Goal: Transaction & Acquisition: Purchase product/service

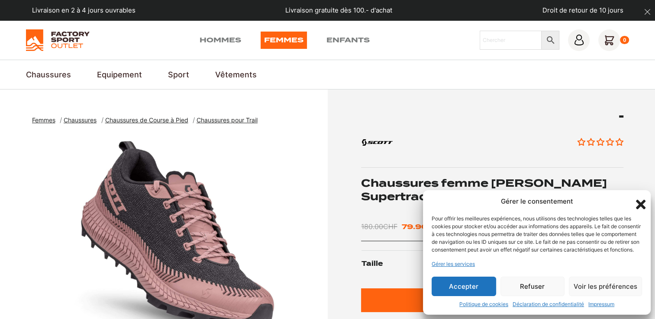
click at [456, 292] on button "Accepter" at bounding box center [463, 286] width 64 height 19
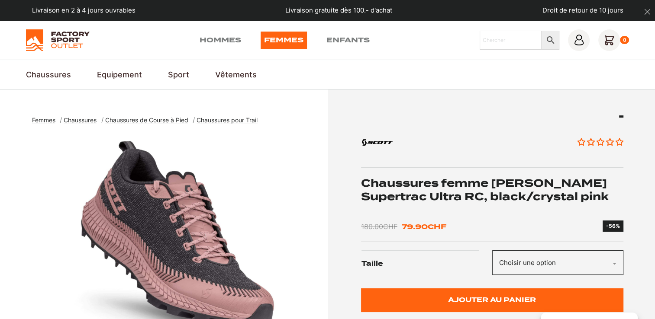
scroll to position [43, 0]
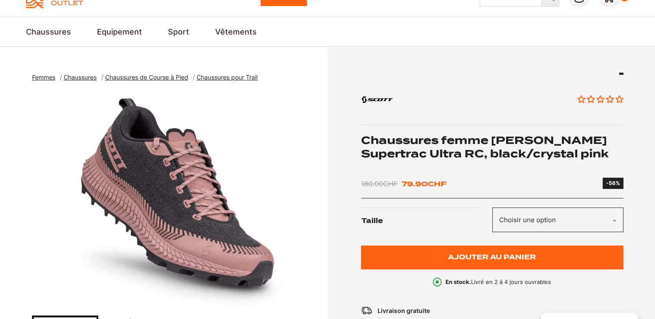
click at [535, 222] on select "Choisir une option 38 36.5" at bounding box center [557, 220] width 131 height 25
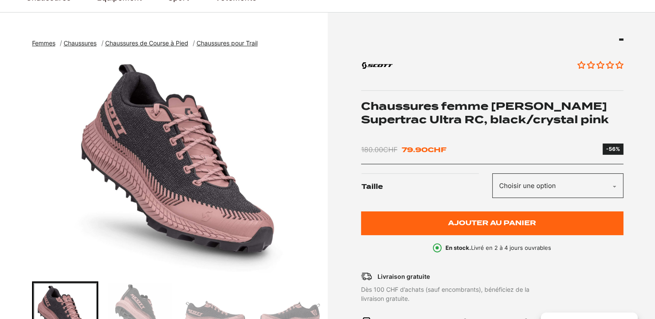
click at [535, 191] on select "Choisir une option 38 36.5" at bounding box center [557, 186] width 131 height 25
click at [340, 191] on div "Aucun avis Chaussures femme [PERSON_NAME] Supertrac Ultra RC, black/crystal pin…" at bounding box center [477, 248] width 291 height 419
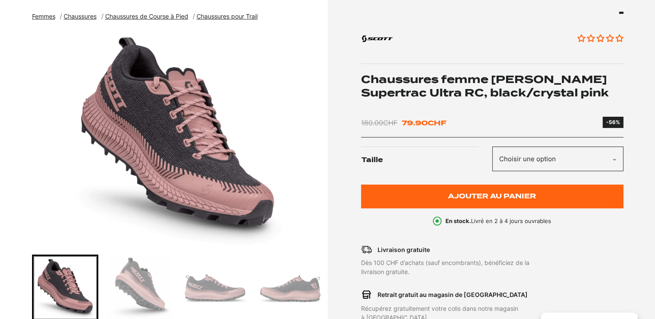
scroll to position [0, 0]
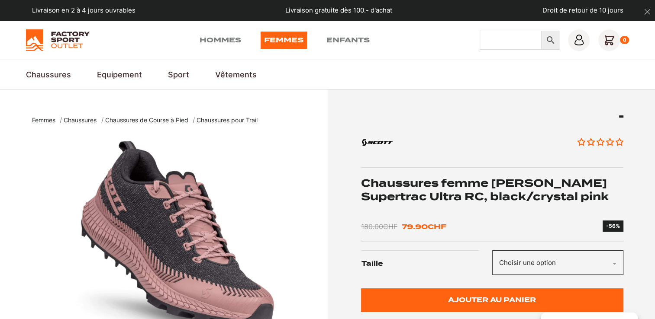
click at [497, 42] on input "Chercher" at bounding box center [510, 40] width 62 height 19
type input "[PERSON_NAME]"
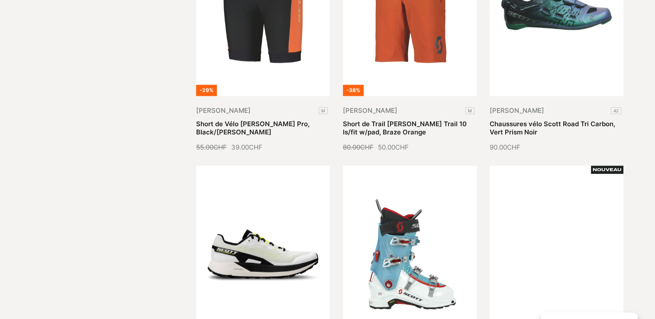
scroll to position [390, 0]
